Goal: Complete application form

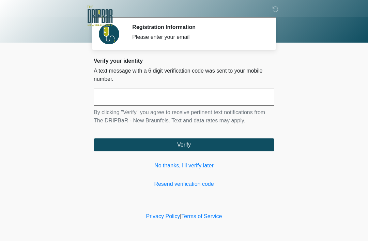
click at [131, 97] on input "text" at bounding box center [184, 97] width 181 height 17
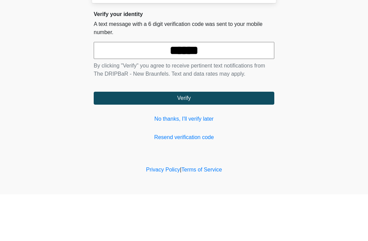
type input "******"
click at [193, 138] on button "Verify" at bounding box center [184, 144] width 181 height 13
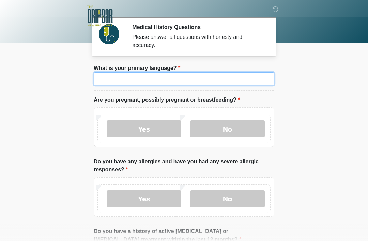
click at [175, 79] on input "What is your primary language?" at bounding box center [184, 78] width 181 height 13
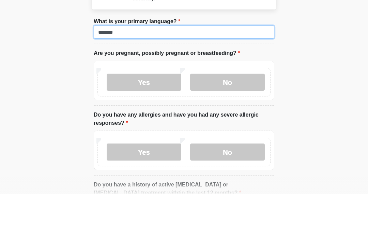
type input "*******"
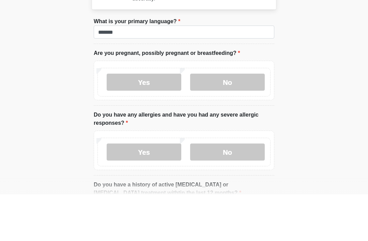
click at [226, 120] on label "No" at bounding box center [227, 128] width 75 height 17
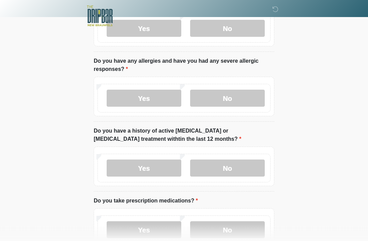
scroll to position [101, 0]
click at [234, 101] on label "No" at bounding box center [227, 98] width 75 height 17
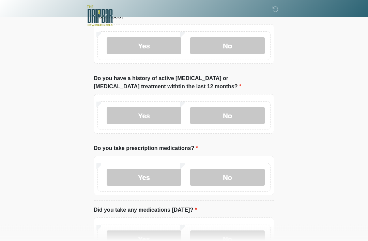
scroll to position [157, 0]
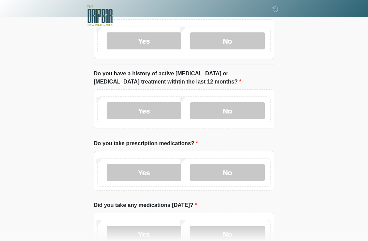
click at [231, 111] on label "No" at bounding box center [227, 111] width 75 height 17
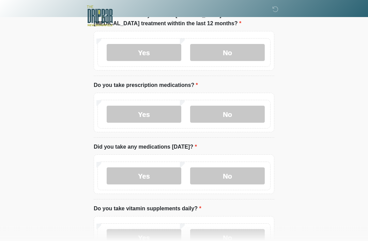
scroll to position [217, 0]
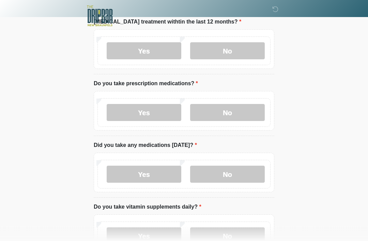
click at [155, 113] on label "Yes" at bounding box center [144, 112] width 75 height 17
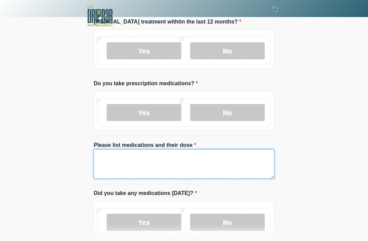
click at [134, 162] on textarea "Please list medications and their dose" at bounding box center [184, 163] width 181 height 29
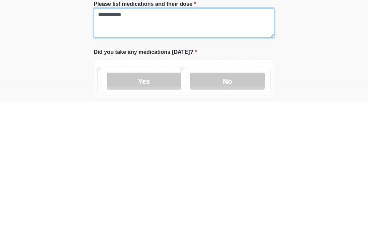
scroll to position [224, 0]
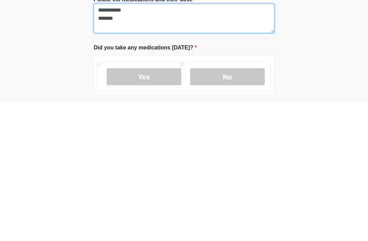
type textarea "**********"
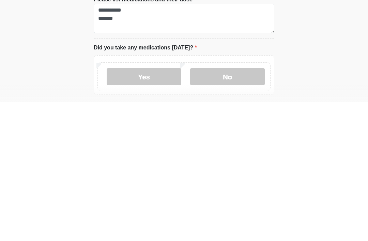
click at [229, 207] on label "No" at bounding box center [227, 215] width 75 height 17
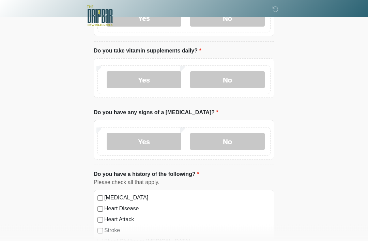
scroll to position [422, 0]
click at [227, 78] on label "No" at bounding box center [227, 80] width 75 height 17
click at [231, 142] on label "No" at bounding box center [227, 141] width 75 height 17
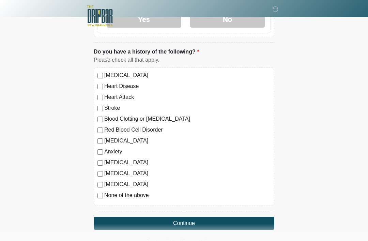
scroll to position [546, 0]
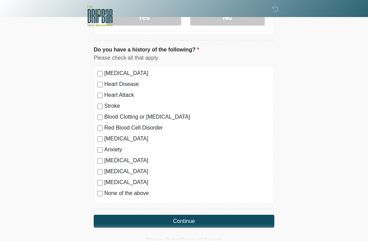
click at [200, 219] on button "Continue" at bounding box center [184, 221] width 181 height 13
click at [187, 220] on button "Continue" at bounding box center [184, 221] width 181 height 13
click at [190, 217] on button "Continue" at bounding box center [184, 221] width 181 height 13
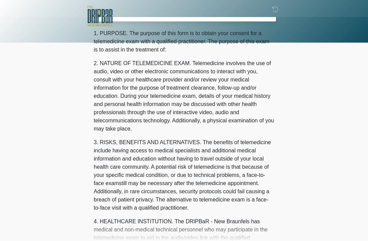
scroll to position [0, 0]
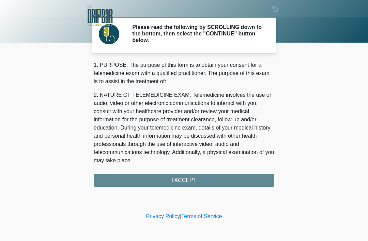
click at [192, 180] on div "1. PURPOSE. The purpose of this form is to obtain your consent for a telemedici…" at bounding box center [184, 124] width 181 height 126
click at [185, 181] on div "1. PURPOSE. The purpose of this form is to obtain your consent for a telemedici…" at bounding box center [184, 124] width 181 height 126
click at [186, 182] on div "1. PURPOSE. The purpose of this form is to obtain your consent for a telemedici…" at bounding box center [184, 124] width 181 height 126
click at [189, 181] on div "1. PURPOSE. The purpose of this form is to obtain your consent for a telemedici…" at bounding box center [184, 124] width 181 height 126
click at [186, 183] on div "1. PURPOSE. The purpose of this form is to obtain your consent for a telemedici…" at bounding box center [184, 124] width 181 height 126
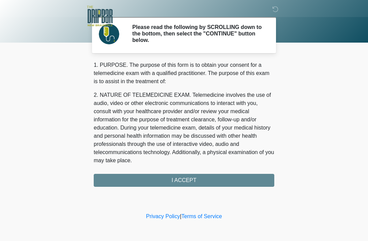
click at [184, 183] on div "1. PURPOSE. The purpose of this form is to obtain your consent for a telemedici…" at bounding box center [184, 124] width 181 height 126
click at [193, 180] on div "1. PURPOSE. The purpose of this form is to obtain your consent for a telemedici…" at bounding box center [184, 124] width 181 height 126
click at [174, 184] on div "1. PURPOSE. The purpose of this form is to obtain your consent for a telemedici…" at bounding box center [184, 124] width 181 height 126
click at [184, 180] on div "1. PURPOSE. The purpose of this form is to obtain your consent for a telemedici…" at bounding box center [184, 124] width 181 height 126
click at [186, 178] on div "1. PURPOSE. The purpose of this form is to obtain your consent for a telemedici…" at bounding box center [184, 124] width 181 height 126
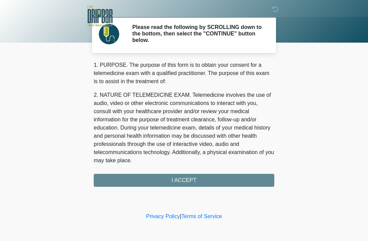
click at [186, 178] on div "1. PURPOSE. The purpose of this form is to obtain your consent for a telemedici…" at bounding box center [184, 124] width 181 height 126
click at [190, 181] on div "1. PURPOSE. The purpose of this form is to obtain your consent for a telemedici…" at bounding box center [184, 124] width 181 height 126
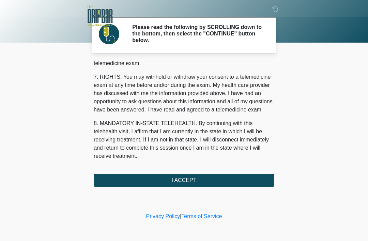
scroll to position [299, 0]
click at [190, 183] on button "I ACCEPT" at bounding box center [184, 180] width 181 height 13
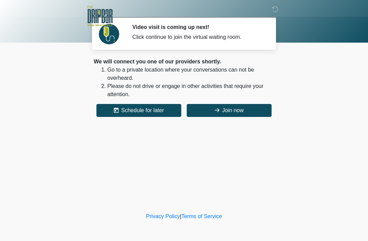
click at [232, 108] on button "Join now" at bounding box center [229, 110] width 85 height 13
